Goal: Information Seeking & Learning: Learn about a topic

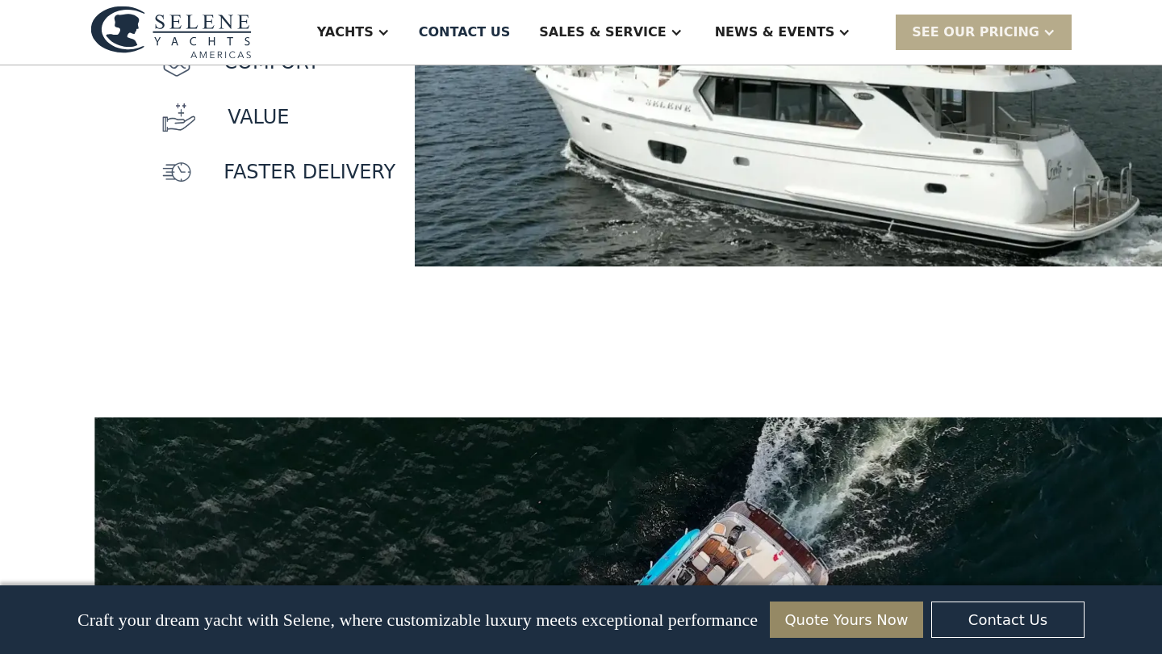
scroll to position [1650, 0]
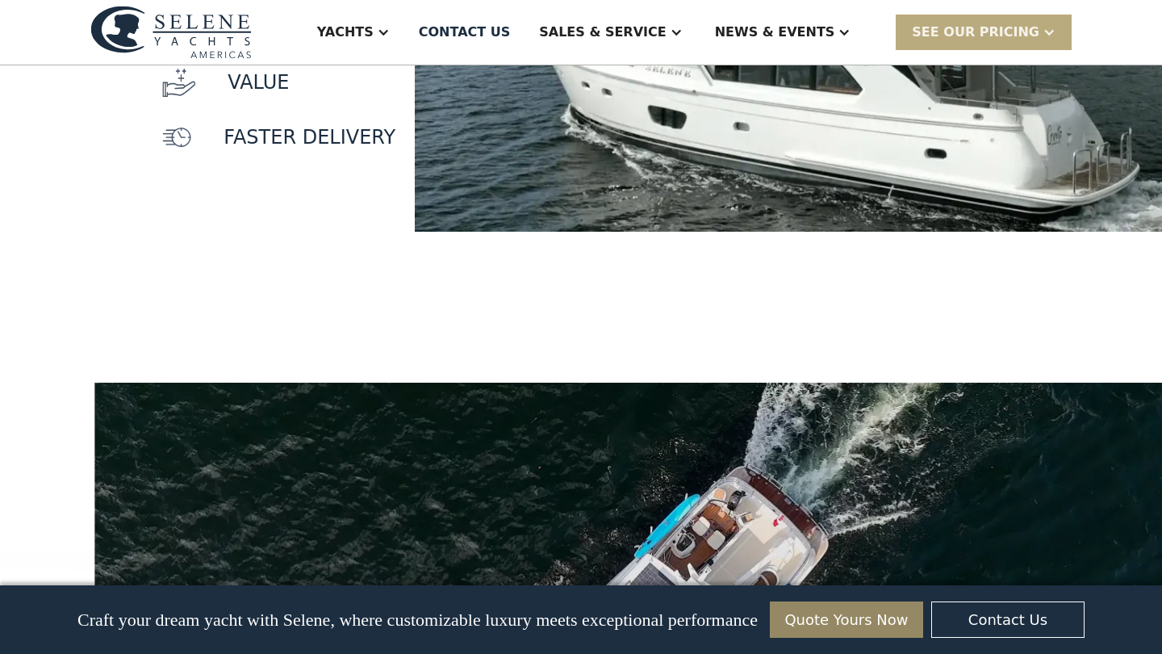
click at [991, 29] on div "SEE Our Pricing" at bounding box center [976, 32] width 128 height 19
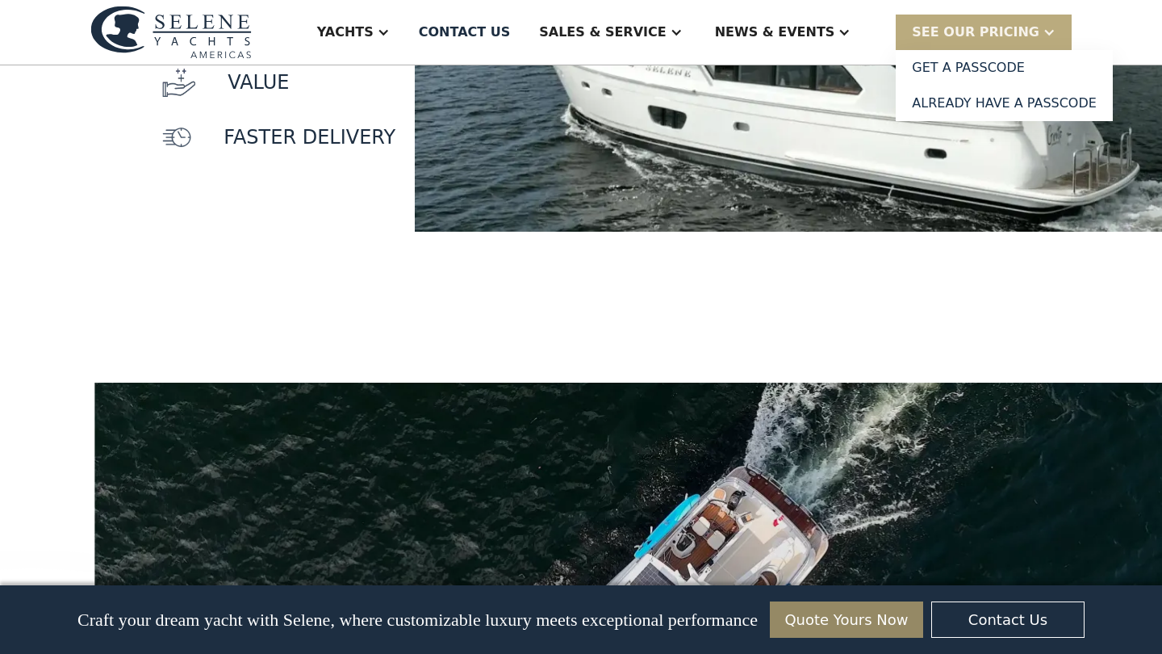
click at [1000, 28] on div "SEE Our Pricing" at bounding box center [976, 32] width 128 height 19
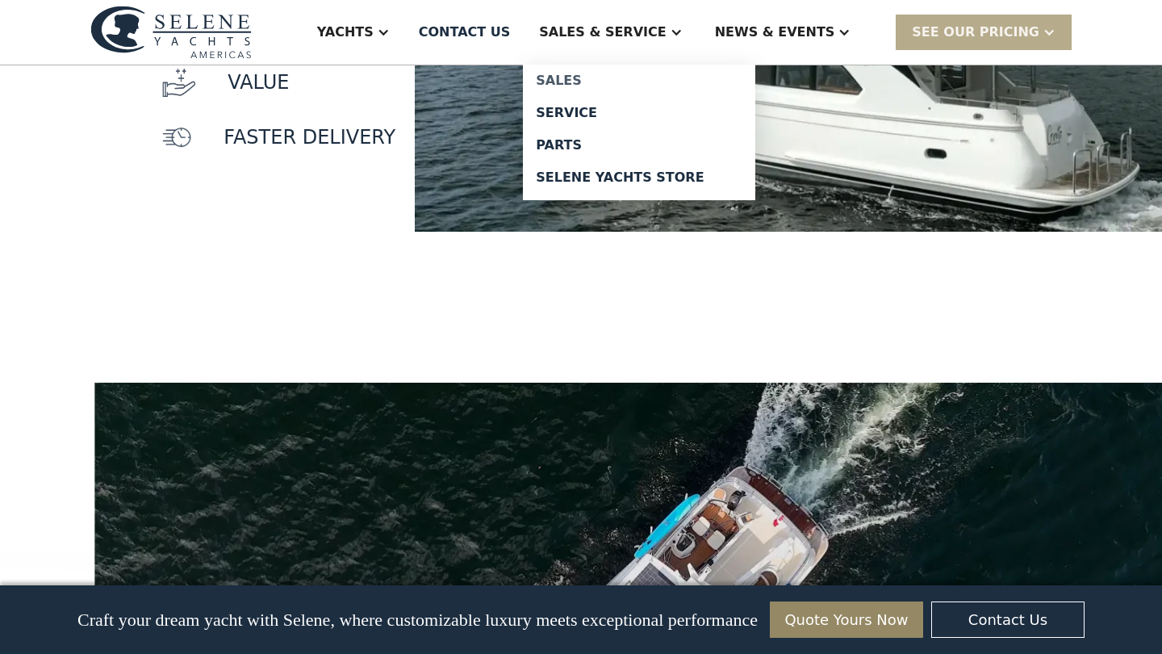
click at [608, 77] on div "Sales" at bounding box center [639, 80] width 207 height 13
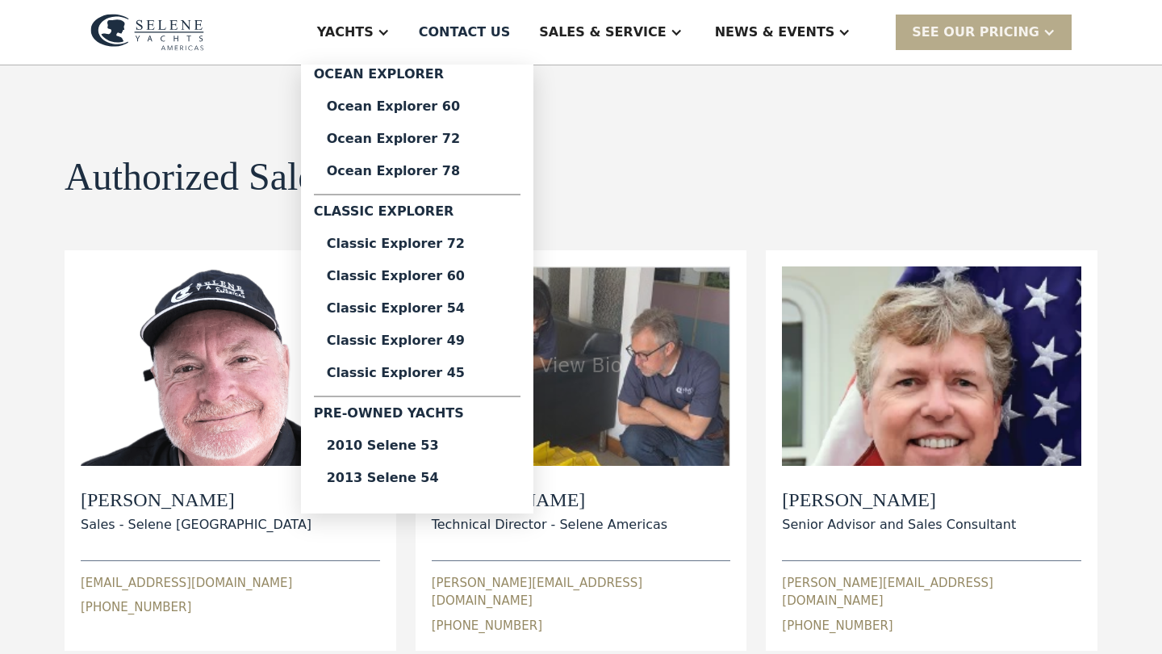
click at [406, 43] on div "Yachts" at bounding box center [353, 32] width 105 height 65
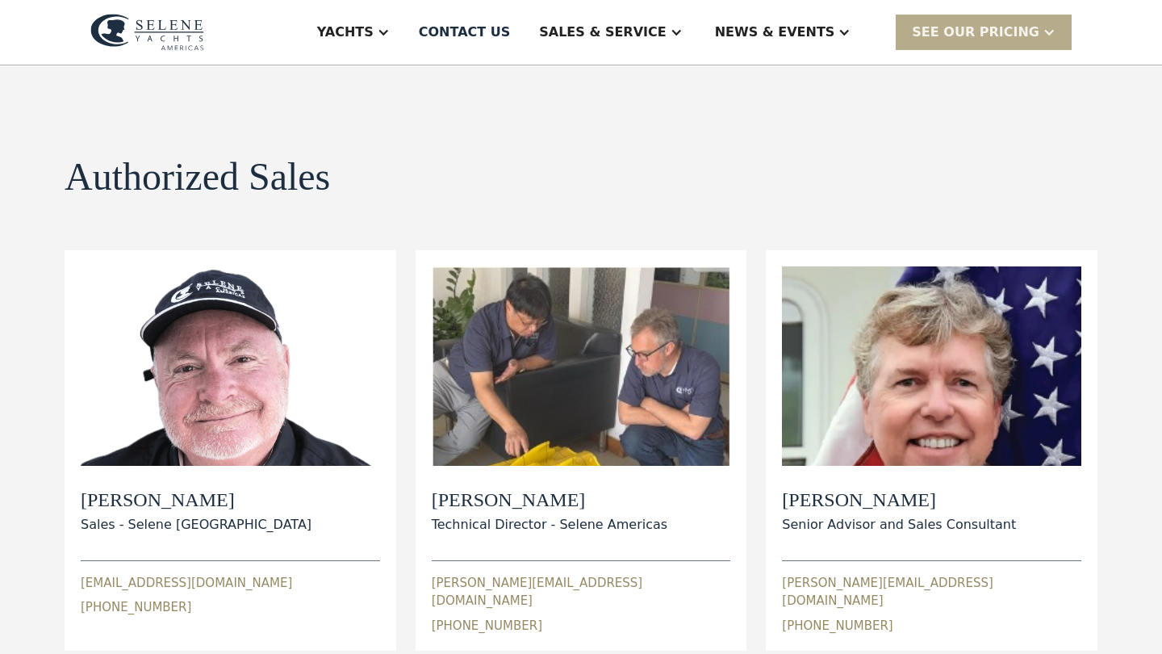
click at [406, 43] on div "Yachts" at bounding box center [353, 32] width 105 height 65
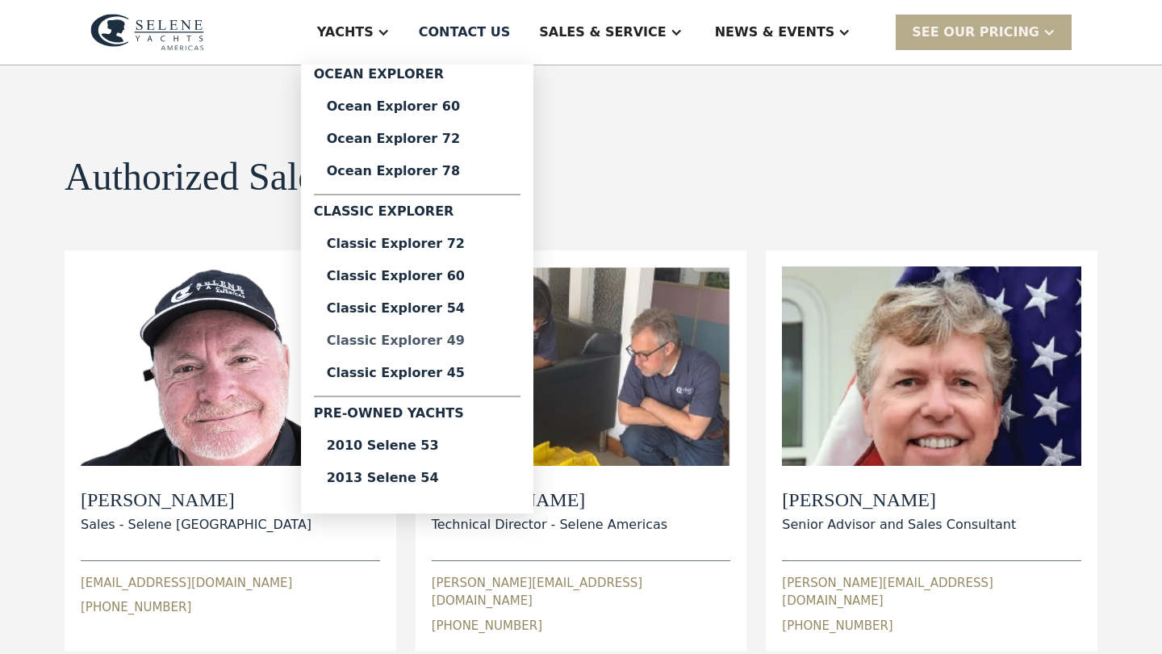
scroll to position [28, 0]
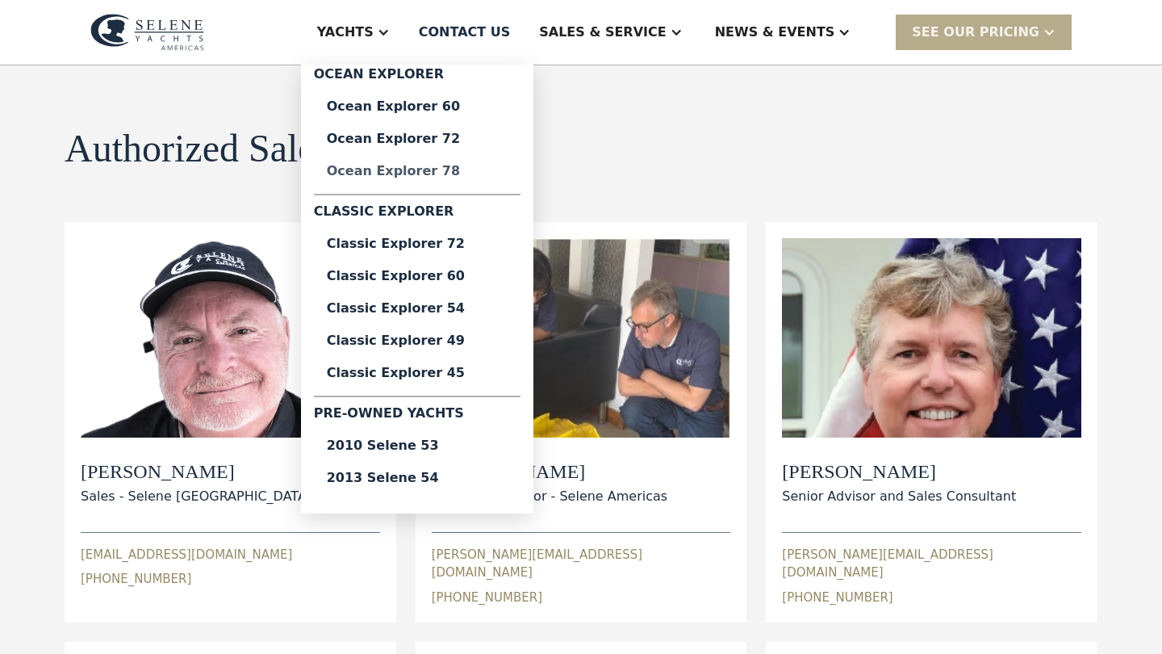
click at [503, 174] on div "Ocean Explorer 78" at bounding box center [417, 171] width 181 height 13
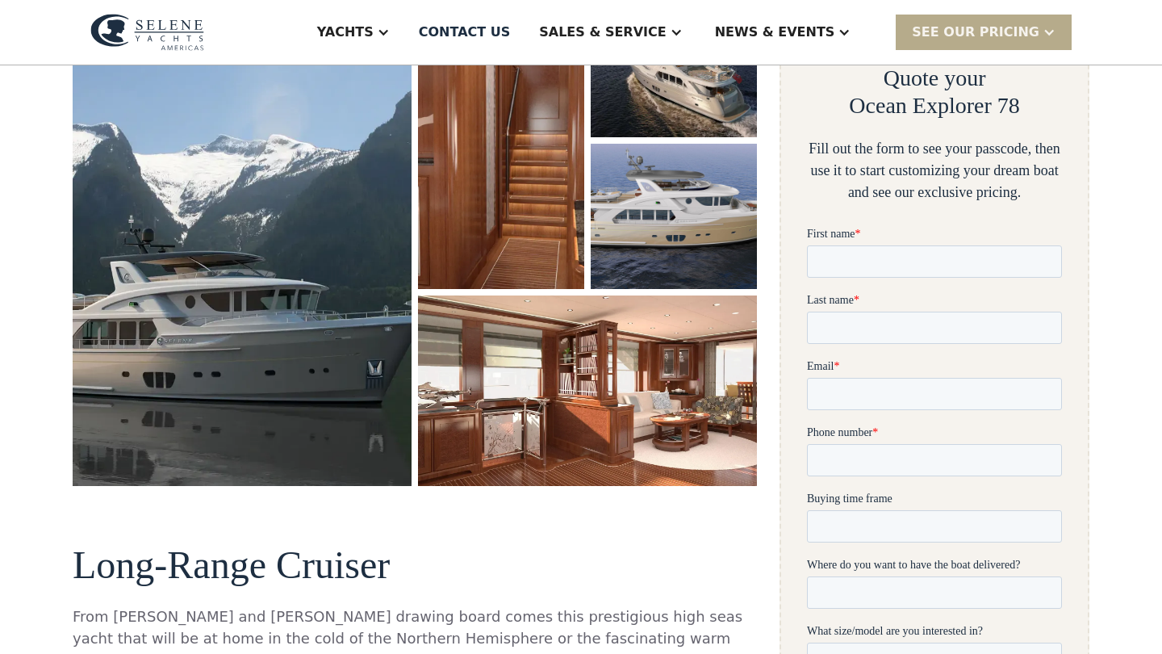
scroll to position [318, 0]
